Goal: Navigation & Orientation: Find specific page/section

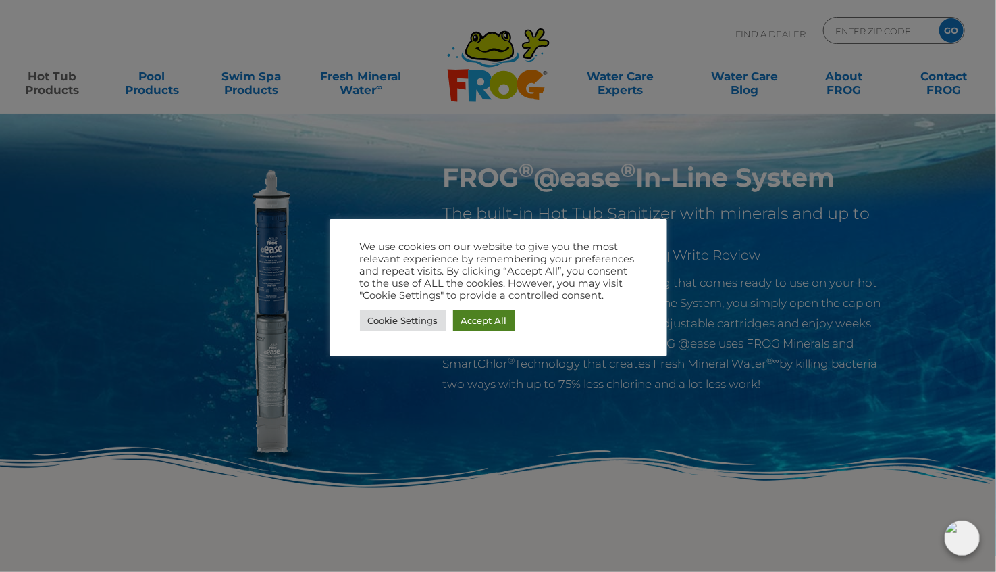
click at [485, 322] on link "Accept All" at bounding box center [484, 320] width 62 height 21
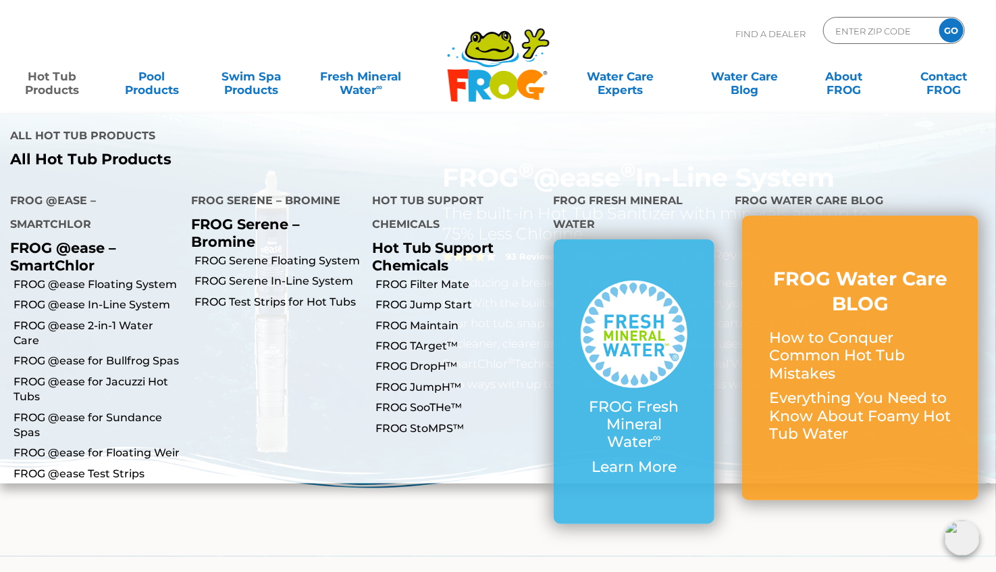
click at [45, 88] on link "Hot Tub Products" at bounding box center [53, 76] width 78 height 27
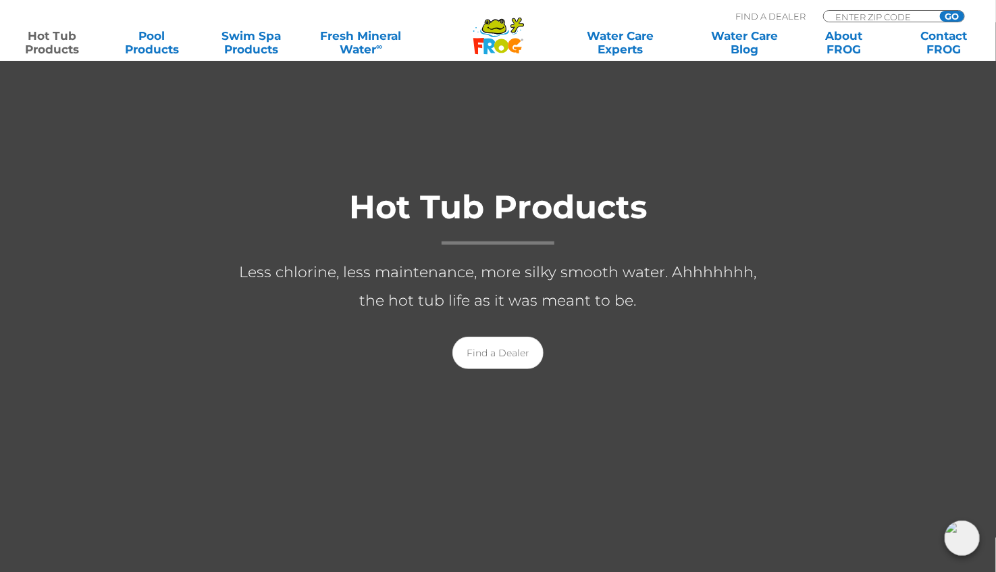
scroll to position [151, 0]
click at [497, 350] on link "Find a Dealer" at bounding box center [498, 351] width 91 height 32
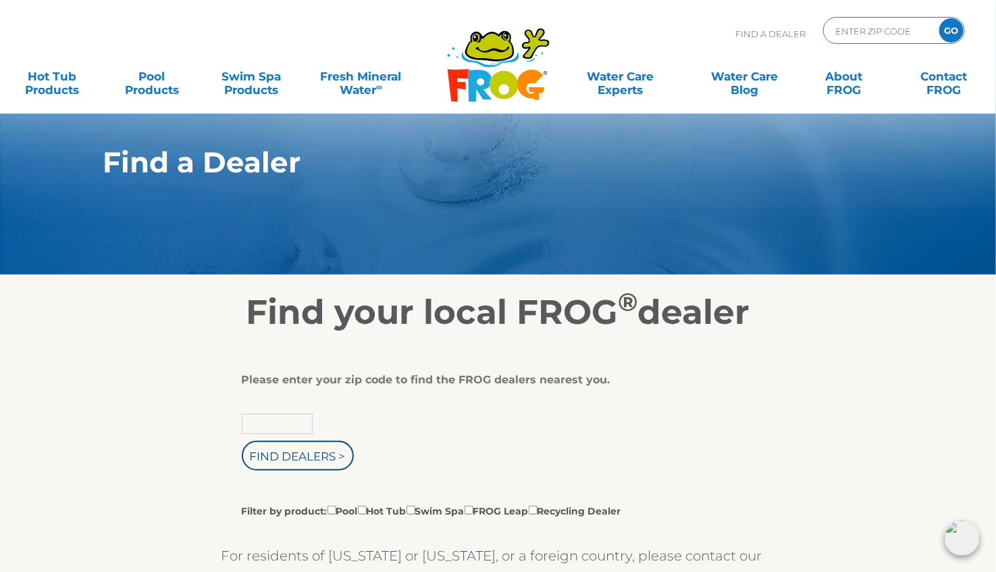
click at [266, 420] on input "text" at bounding box center [277, 423] width 71 height 20
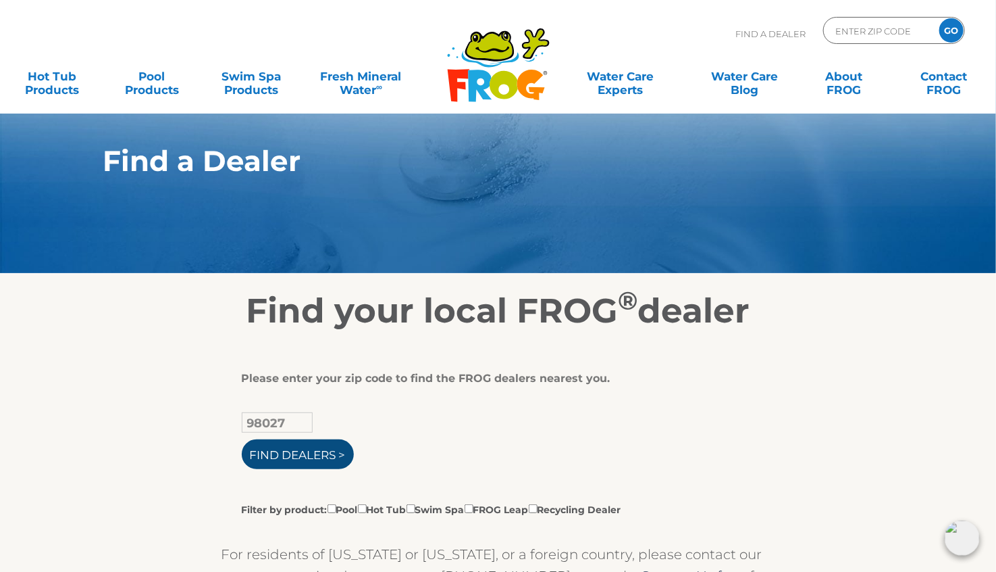
type input "98027"
click at [315, 445] on input "Find Dealers >" at bounding box center [298, 454] width 112 height 30
